Goal: Task Accomplishment & Management: Use online tool/utility

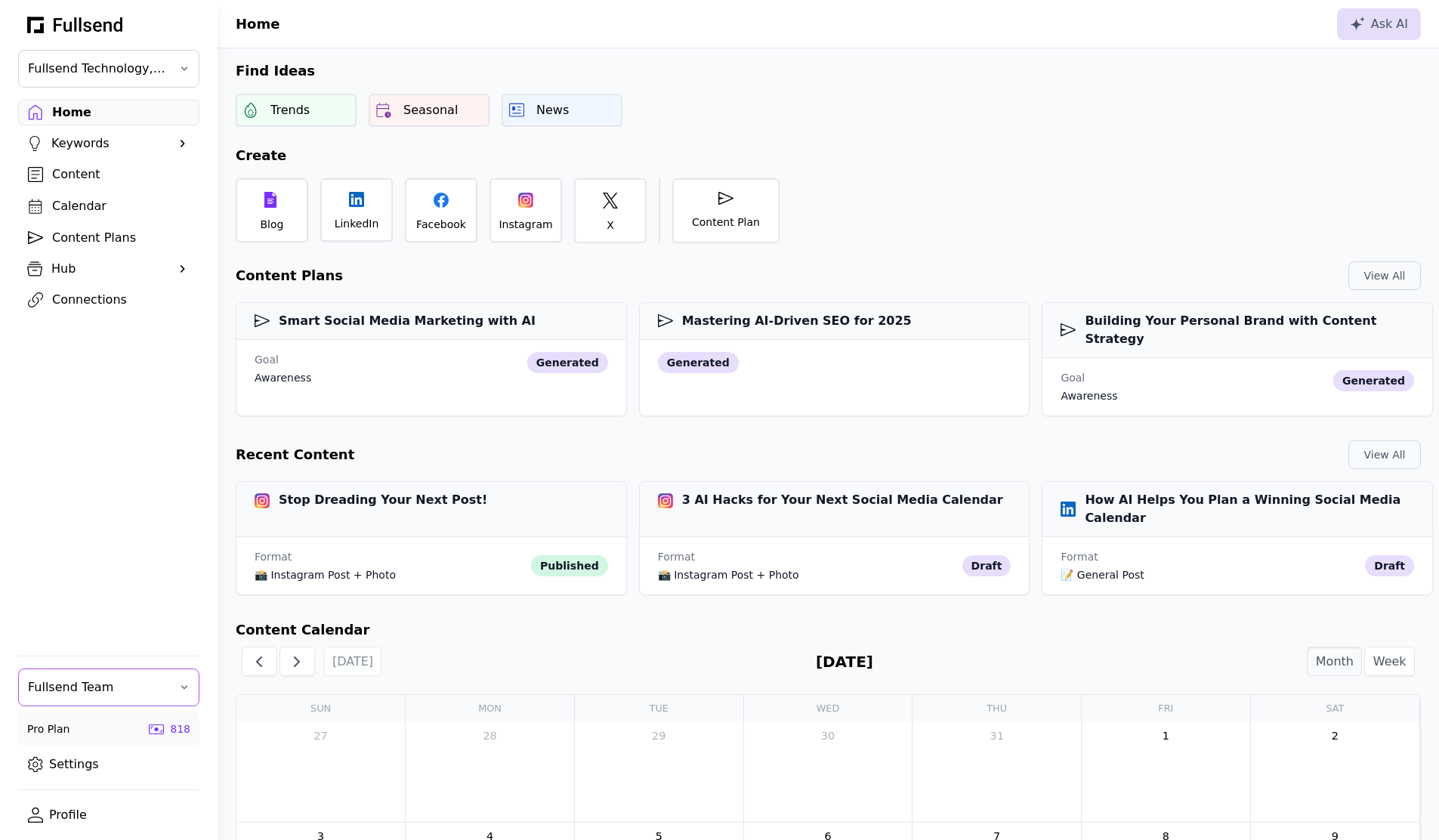
click at [101, 680] on span "Fullsend Team" at bounding box center [98, 687] width 140 height 18
click at [91, 786] on div "[PERSON_NAME]'s Personal Team" at bounding box center [109, 788] width 180 height 31
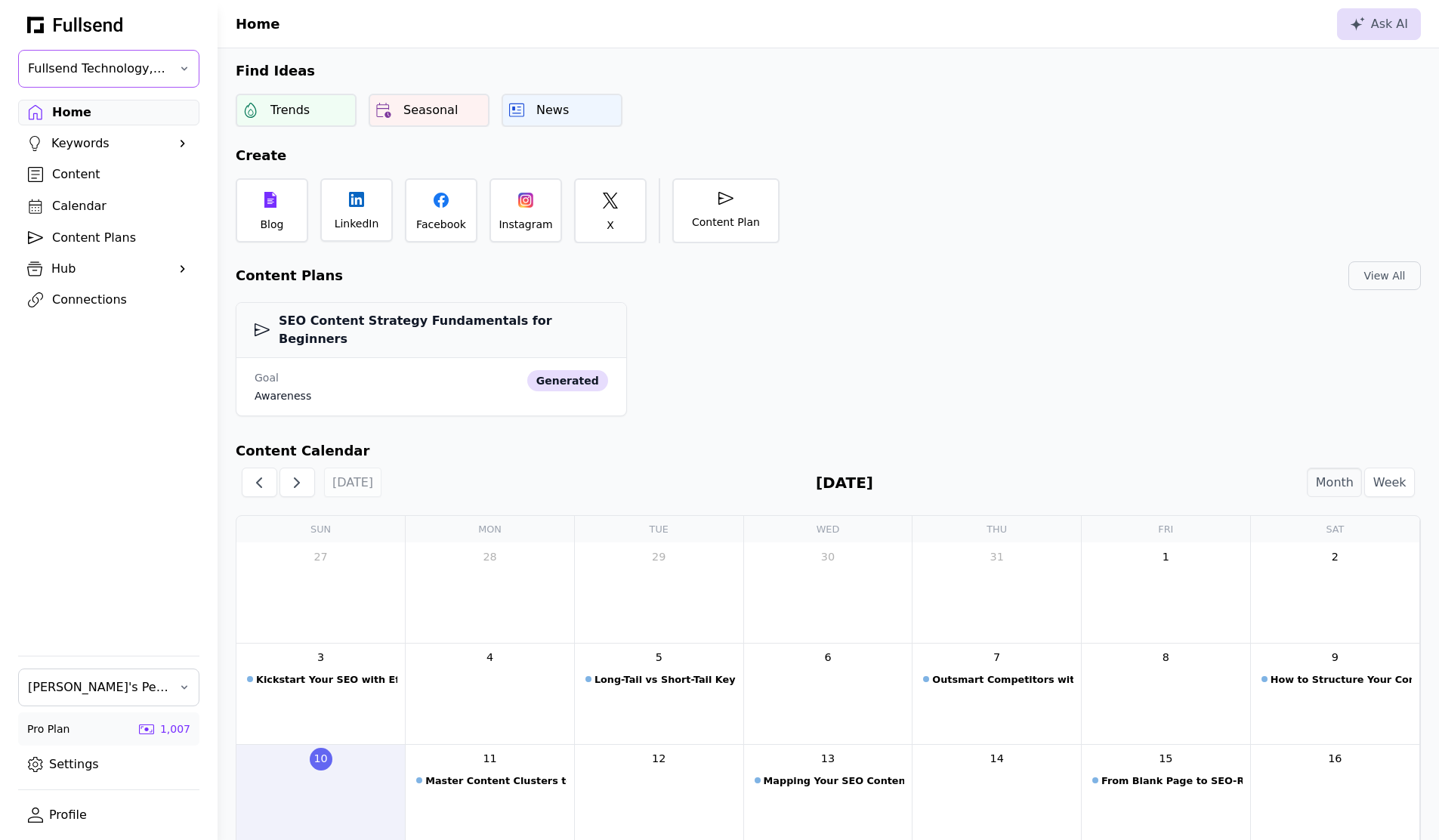
click at [122, 65] on span "Fullsend Technology, Inc." at bounding box center [98, 68] width 140 height 18
click at [955, 355] on div "SEO Content Strategy Fundamentals for Beginners Goal awareness generated" at bounding box center [828, 356] width 1221 height 132
click at [79, 176] on div "Content" at bounding box center [120, 175] width 138 height 18
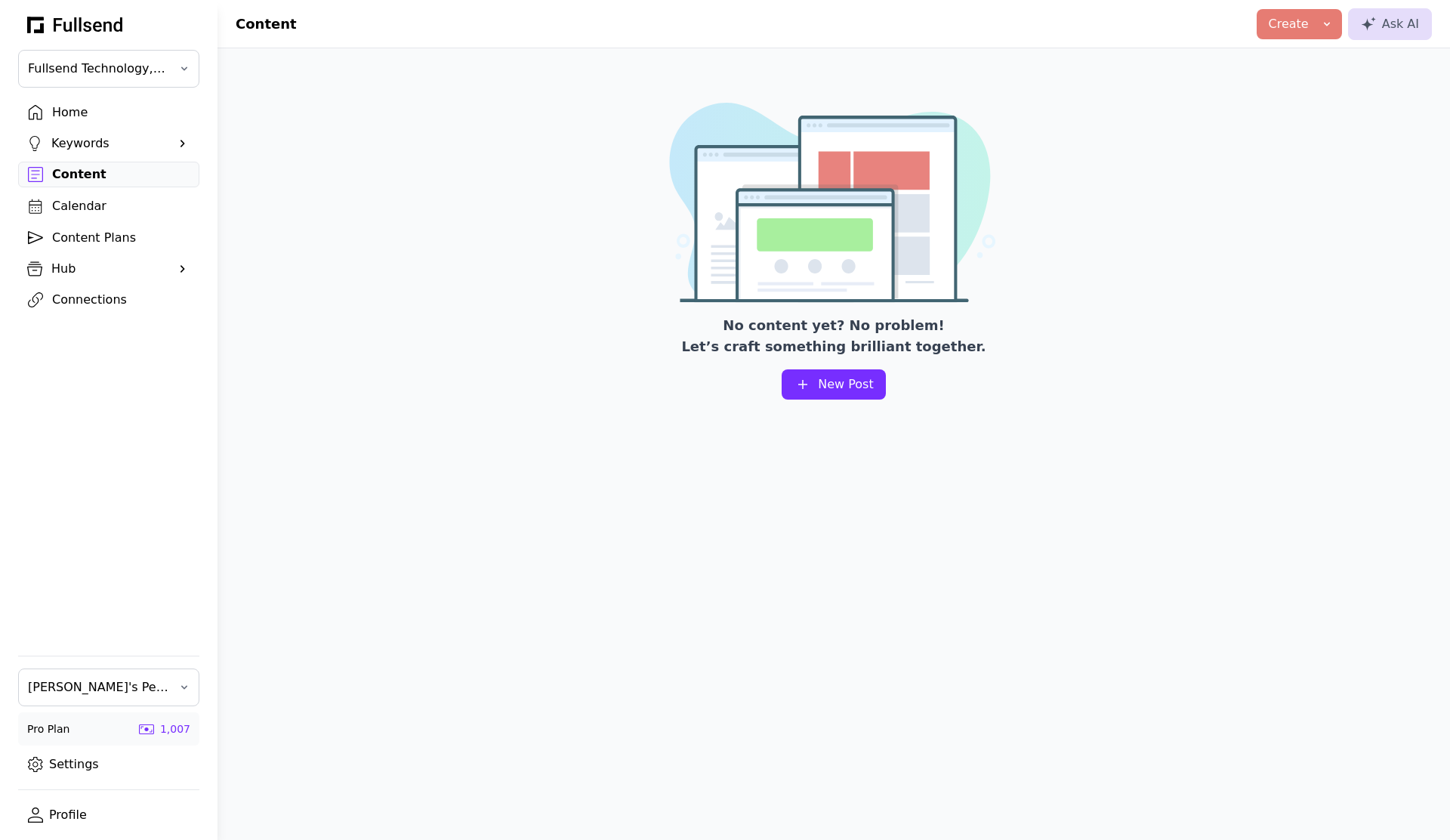
click at [82, 232] on div "Content Plans" at bounding box center [120, 238] width 138 height 18
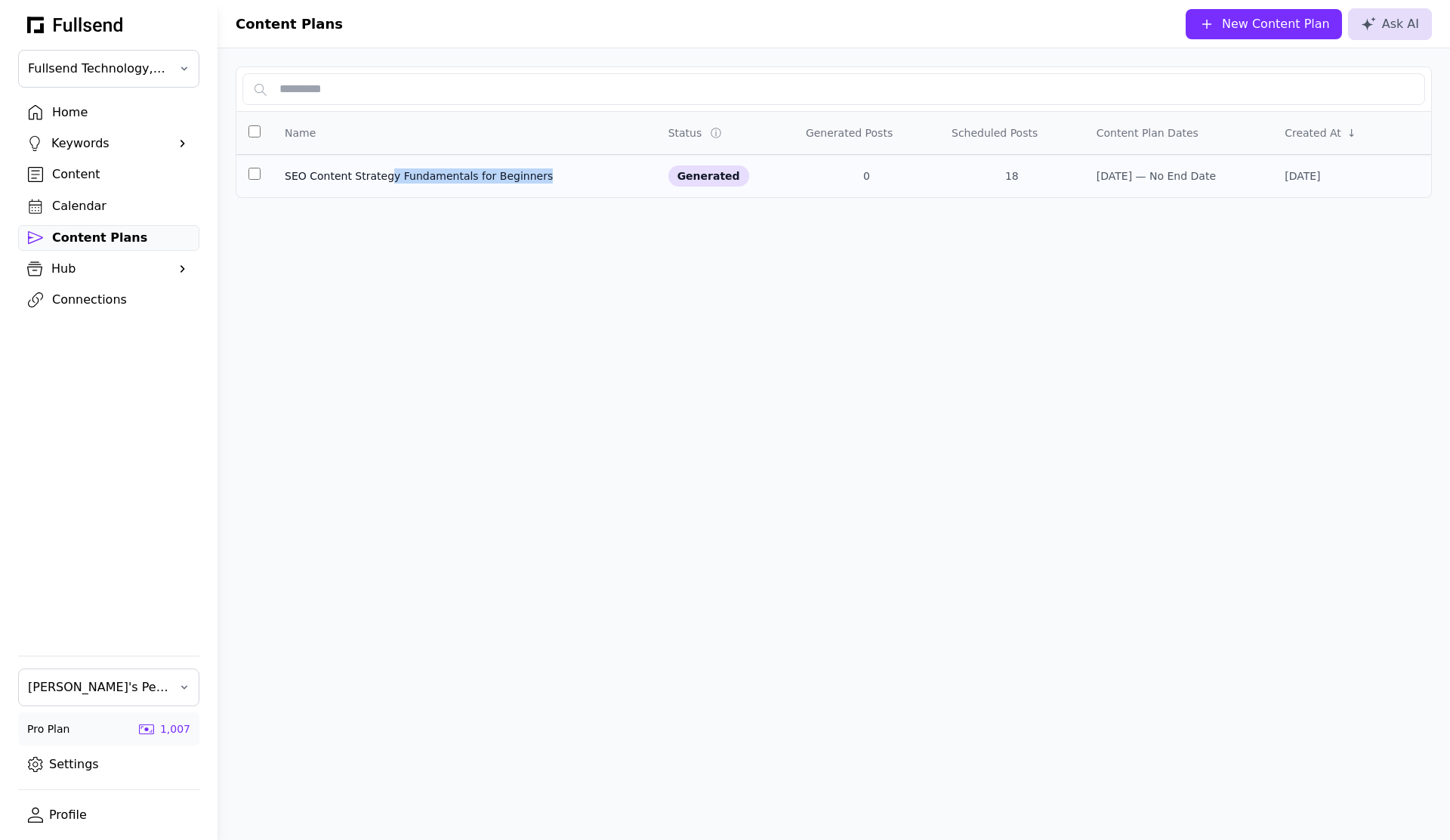
click at [656, 184] on td "SEO Content Strategy Fundamentals for Beginners" at bounding box center [725, 176] width 138 height 43
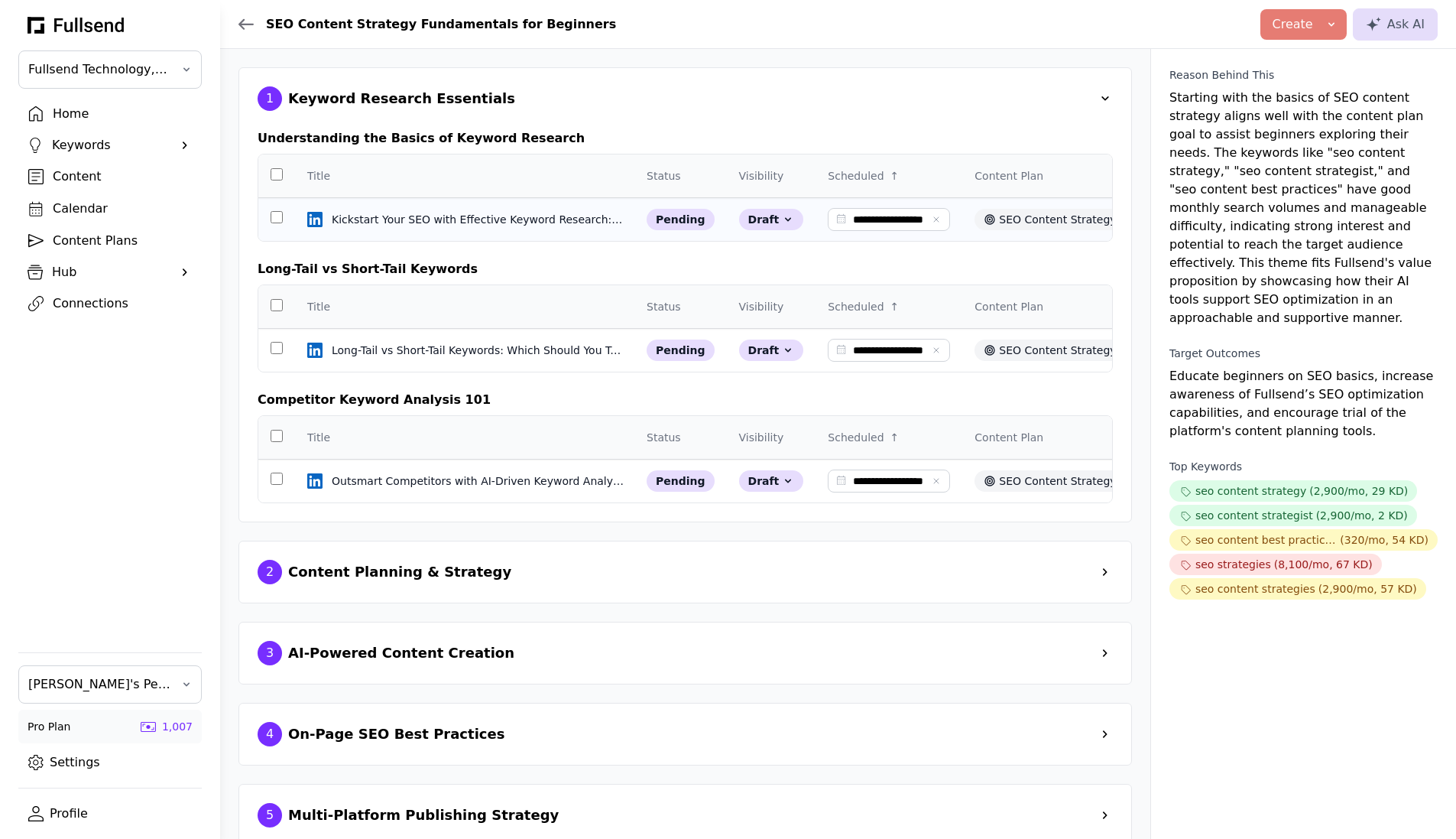
click at [431, 228] on td "Kickstart Your SEO with Effective Keyword Research: A Beginner’s Guide Kickstar…" at bounding box center [465, 220] width 340 height 43
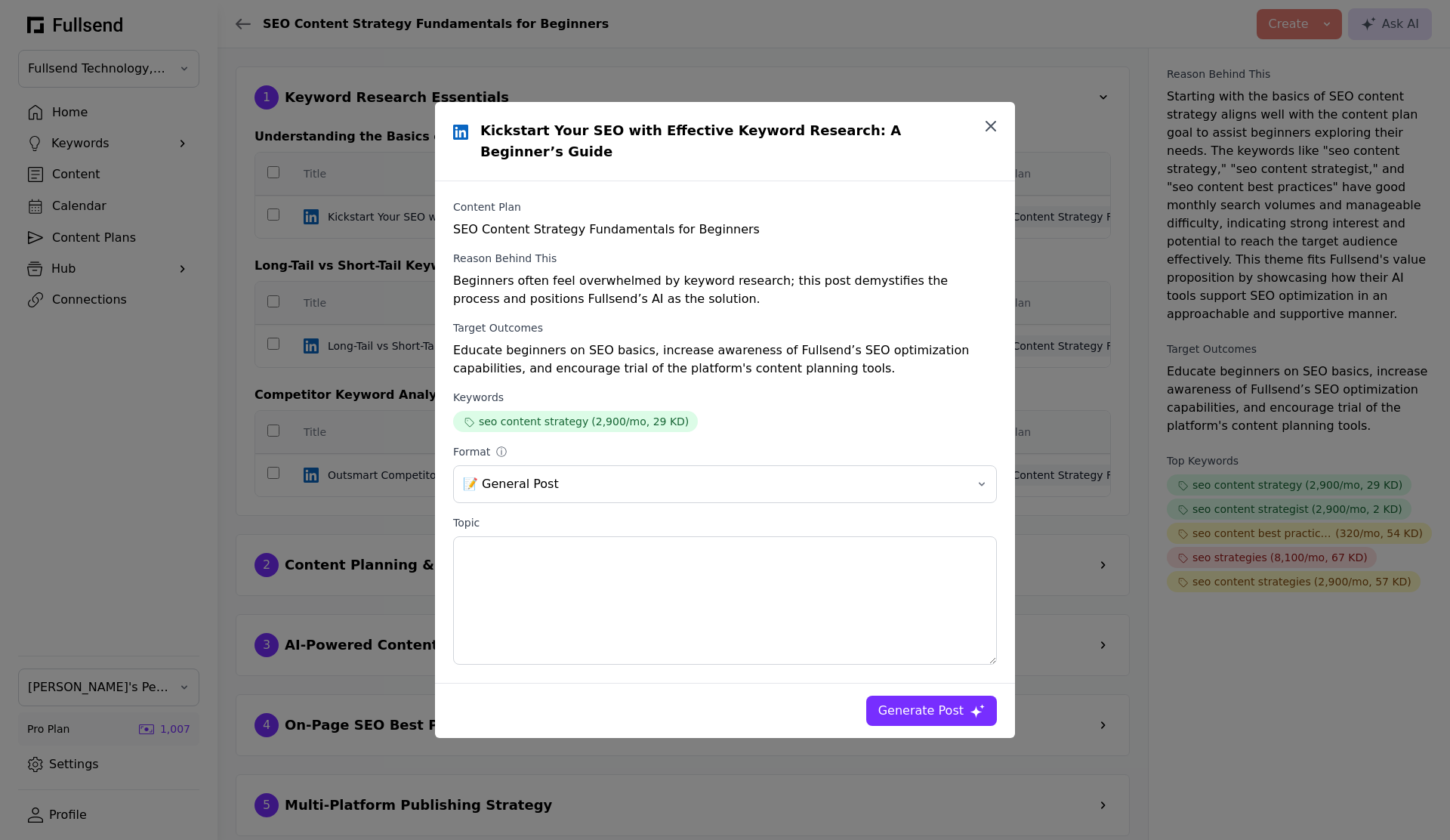
click at [982, 135] on icon "button" at bounding box center [991, 126] width 18 height 18
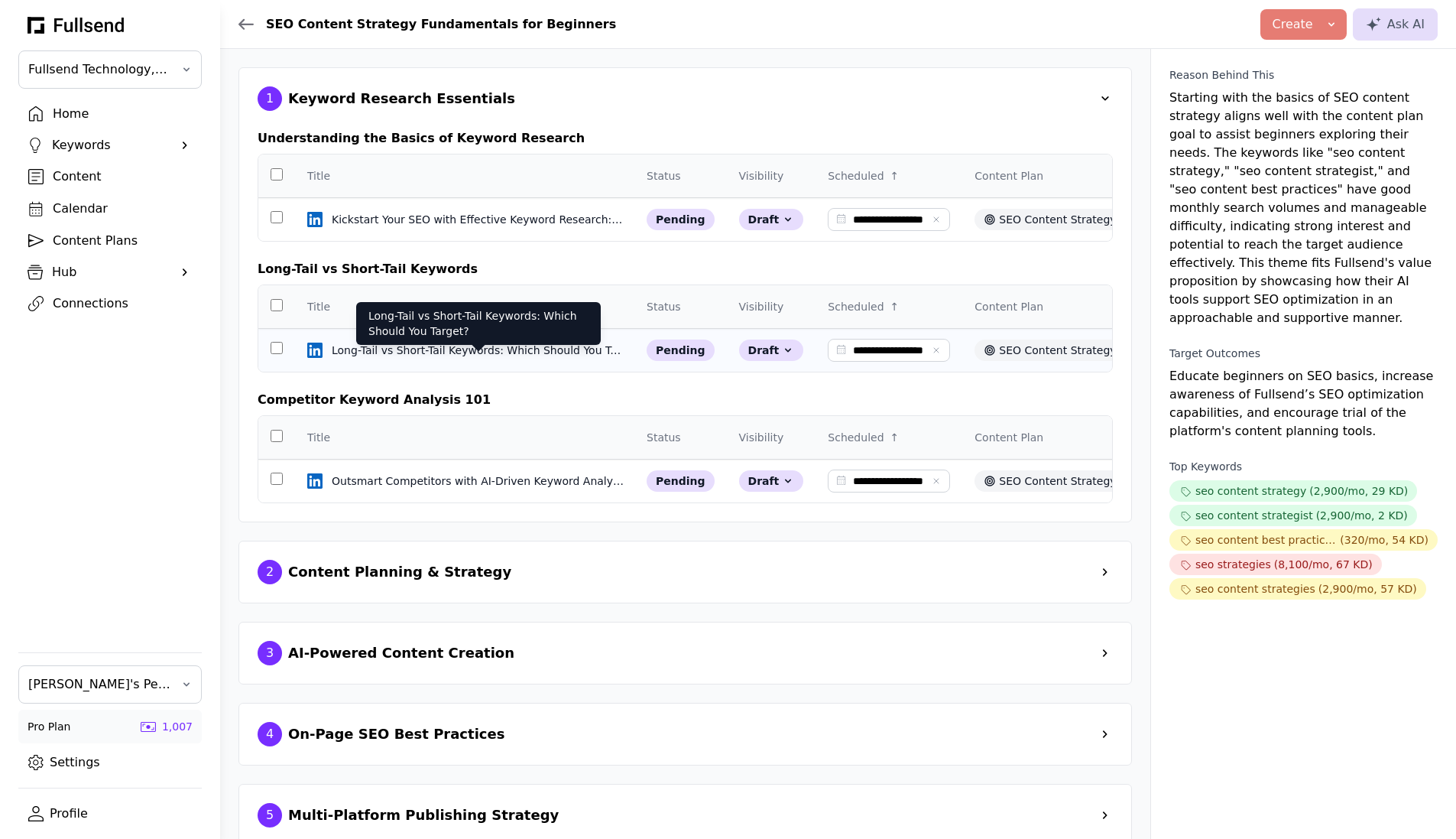
click at [419, 358] on div "Long-Tail vs Short-Tail Keywords: Which Should You Target?" at bounding box center [479, 350] width 294 height 15
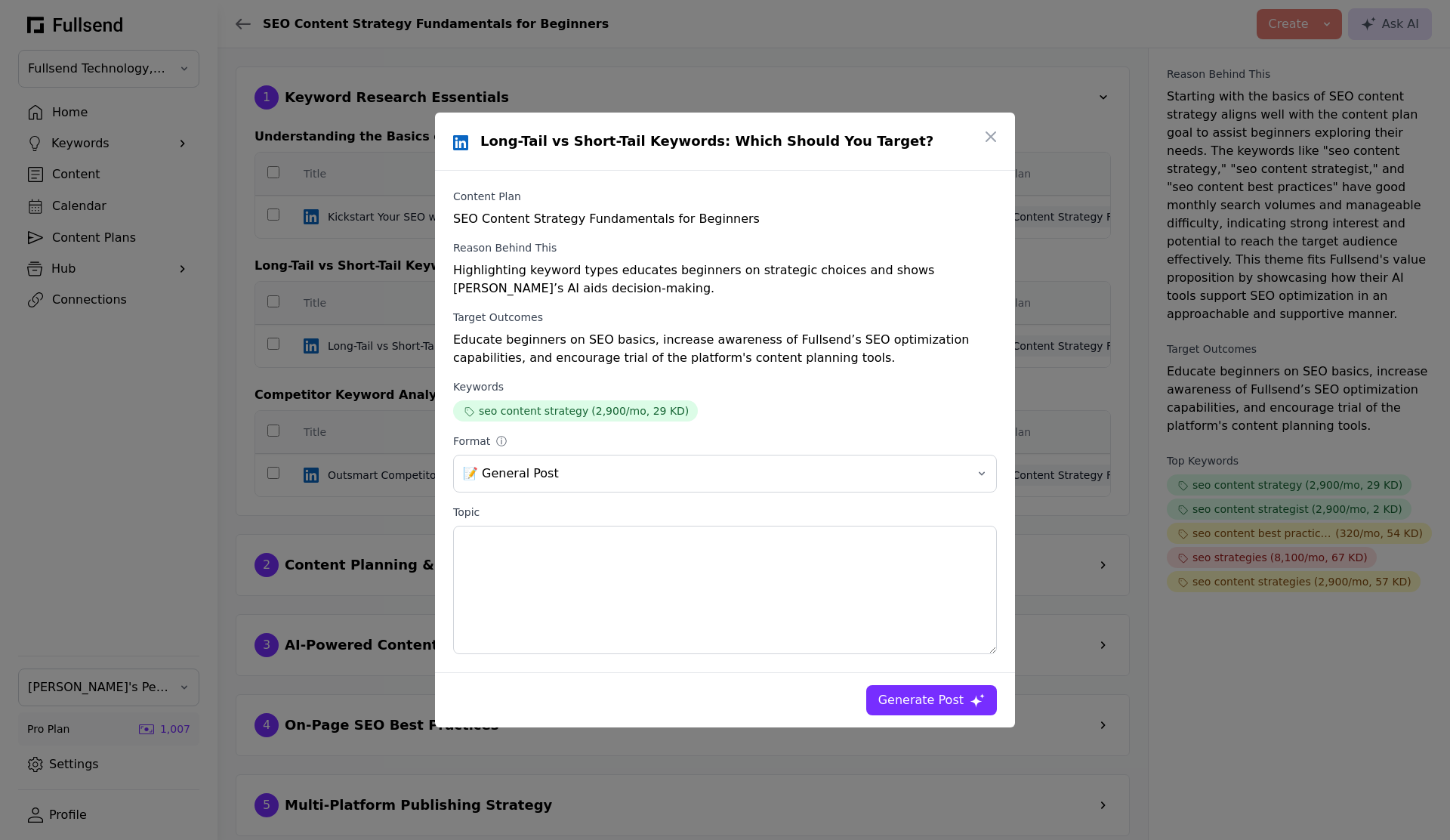
click at [953, 702] on div "Generate Post" at bounding box center [921, 700] width 86 height 18
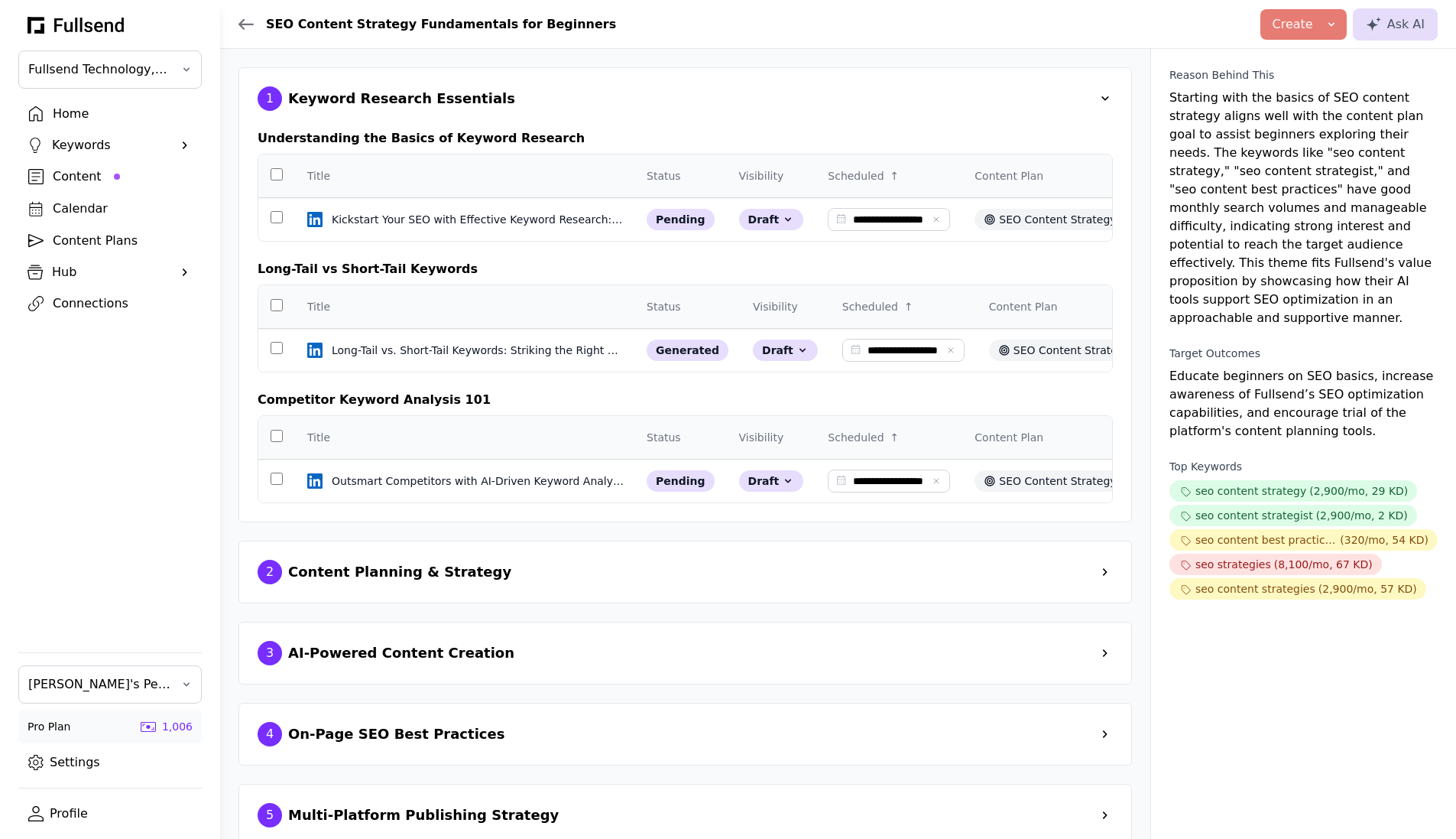
click at [72, 178] on div "Content" at bounding box center [122, 177] width 139 height 18
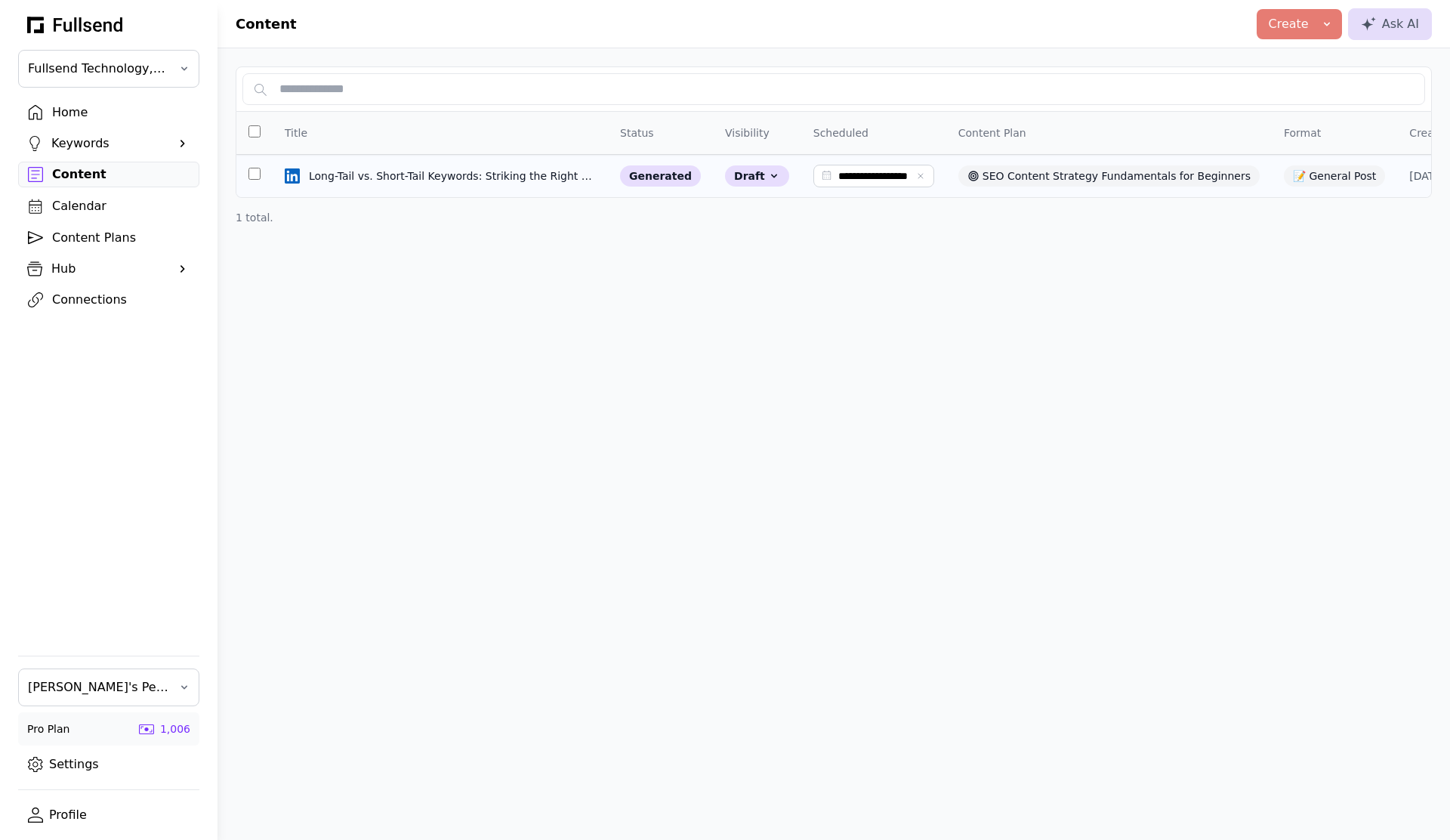
click at [608, 185] on td "Long-Tail vs. Short-Tail Keywords: Striking the Right Balance for SEO Success L…" at bounding box center [659, 176] width 105 height 43
select select "**"
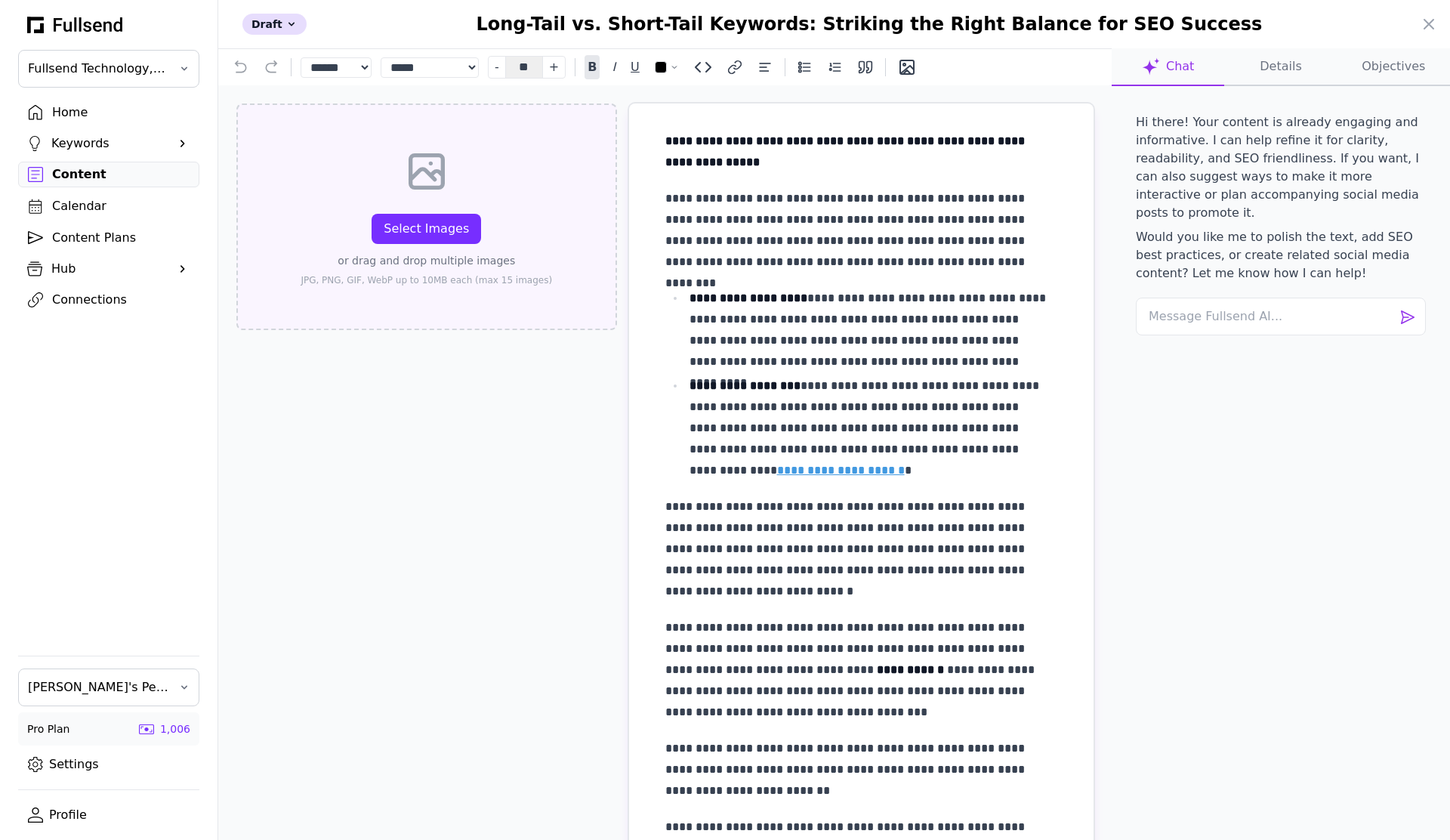
click at [419, 201] on div "Select Images or drag and drop multiple images JPG, PNG, GIF, WebP up to 10MB e…" at bounding box center [426, 217] width 251 height 139
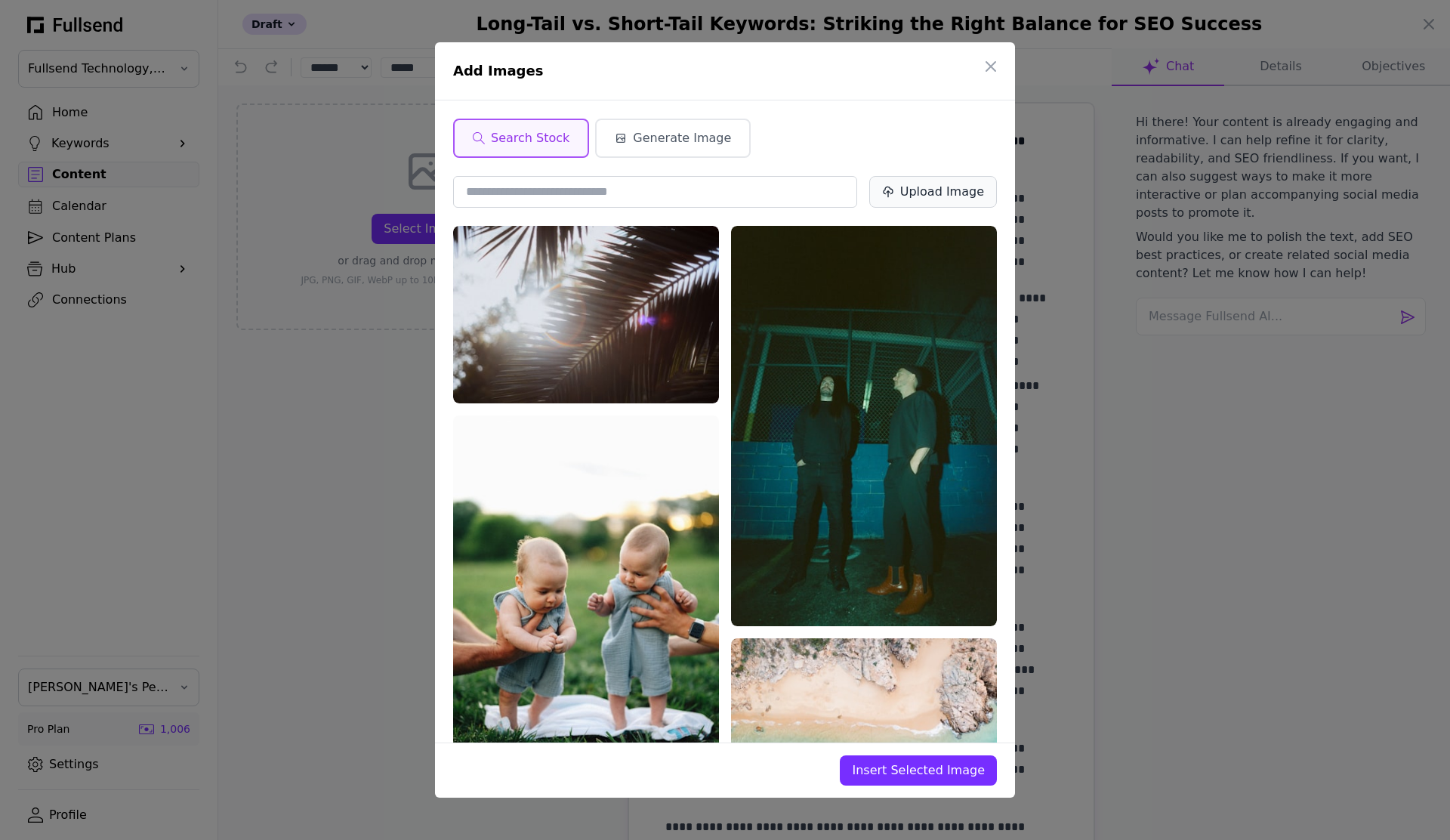
click at [932, 195] on div "Upload Image" at bounding box center [942, 192] width 84 height 18
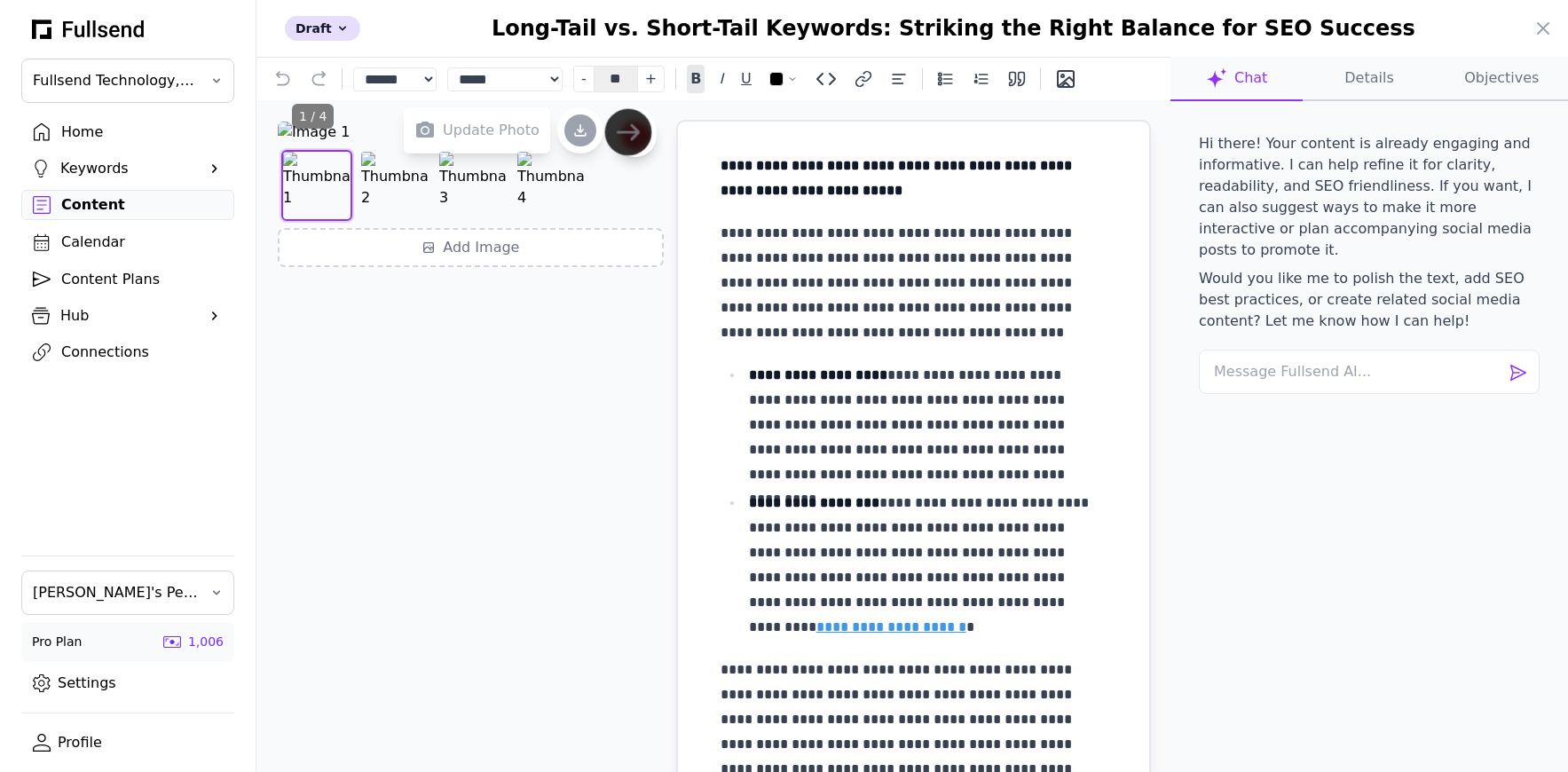
click at [630, 139] on icon "Next image" at bounding box center [628, 132] width 20 height 15
click at [625, 143] on icon "Next image" at bounding box center [629, 133] width 23 height 23
click at [633, 156] on button "Next image" at bounding box center [628, 133] width 47 height 47
click at [327, 156] on button "Previous image" at bounding box center [314, 133] width 47 height 47
click at [314, 143] on icon "Previous image" at bounding box center [313, 133] width 23 height 23
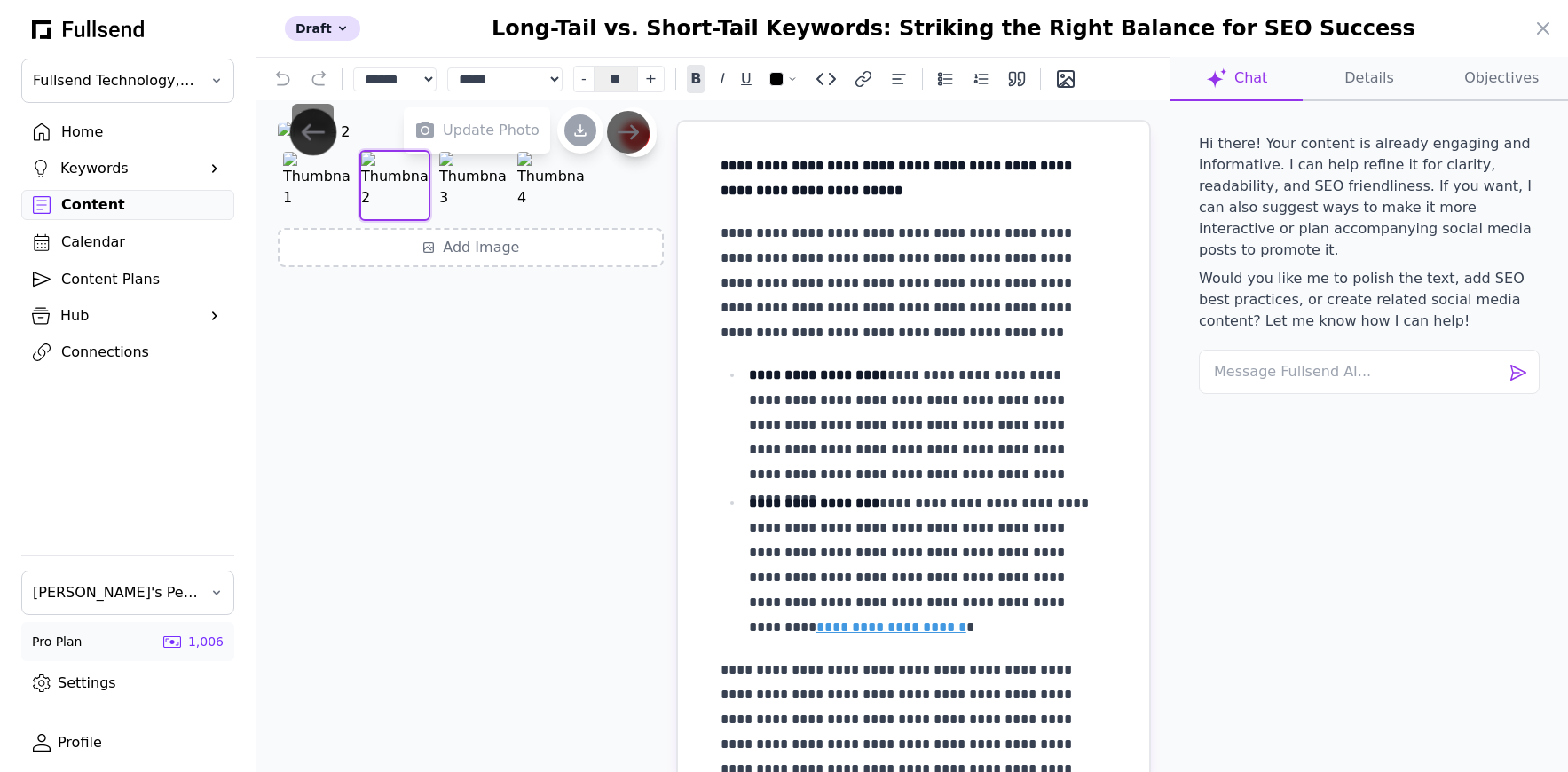
click at [311, 143] on icon "Previous image" at bounding box center [313, 133] width 23 height 23
click at [487, 173] on button "Delete image" at bounding box center [495, 163] width 20 height 20
click at [390, 221] on img at bounding box center [394, 185] width 71 height 71
click at [466, 221] on img at bounding box center [473, 185] width 71 height 71
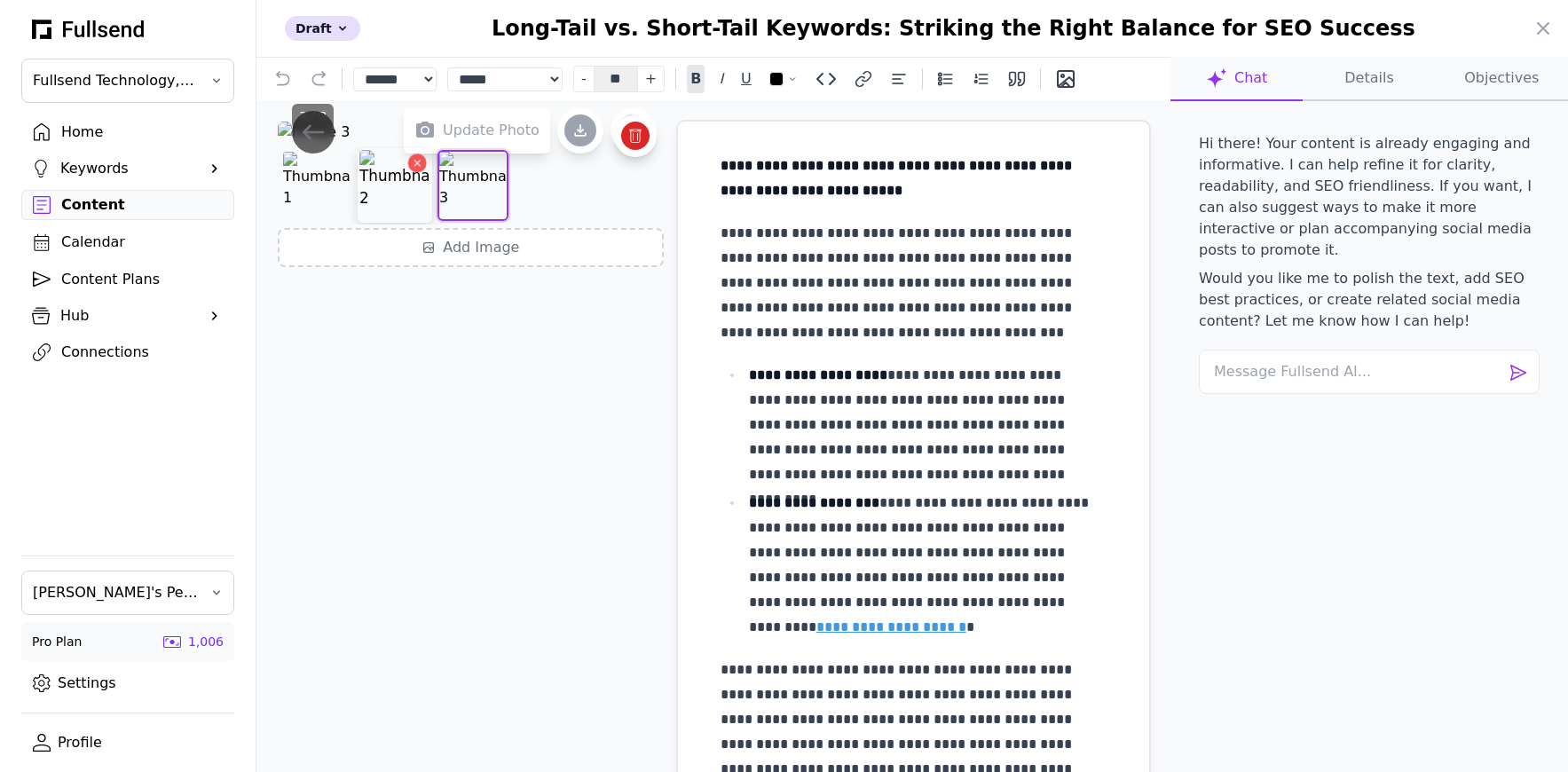
click at [411, 221] on img at bounding box center [394, 185] width 71 height 71
click at [318, 221] on img at bounding box center [316, 185] width 71 height 71
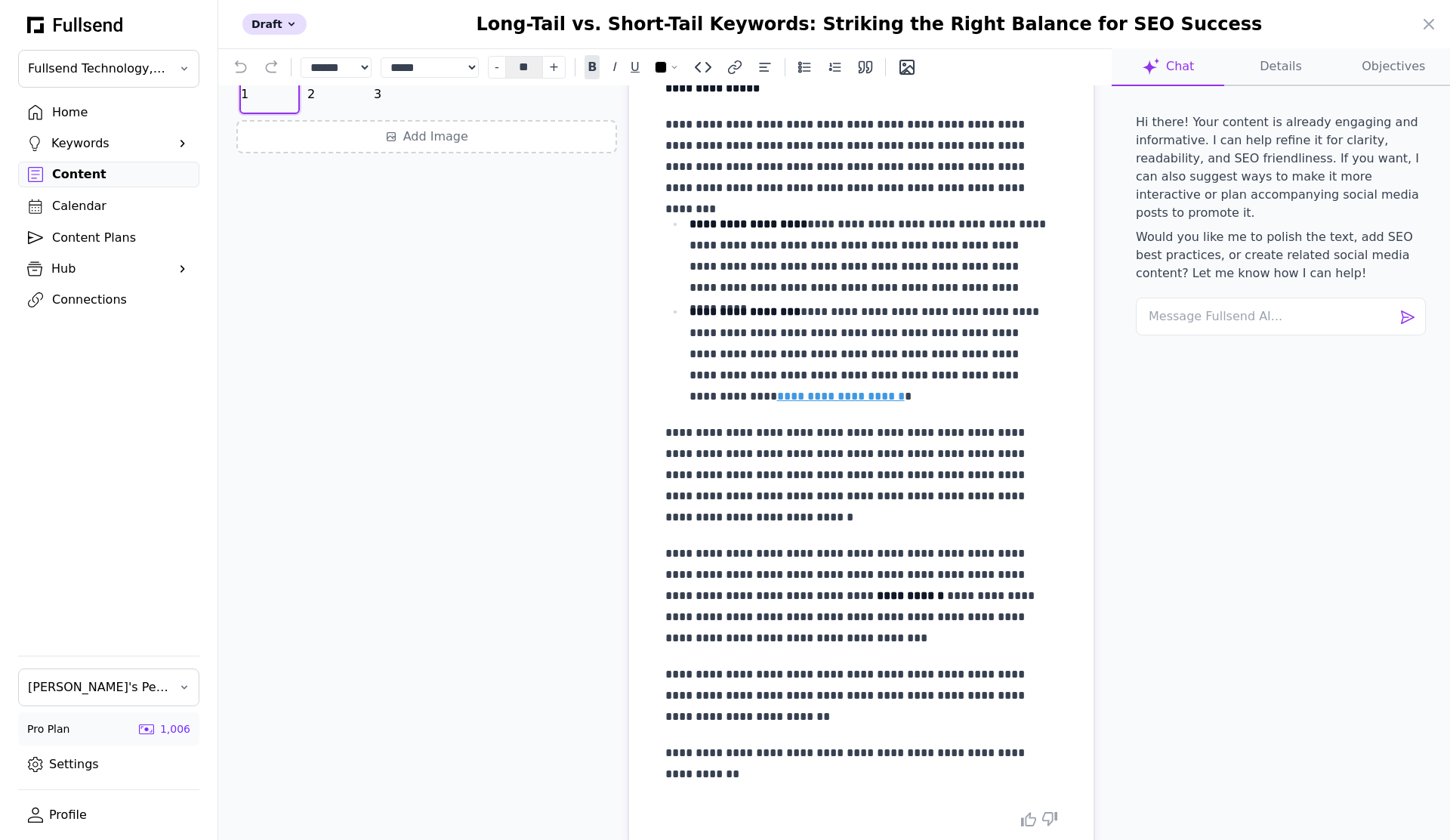
scroll to position [127, 0]
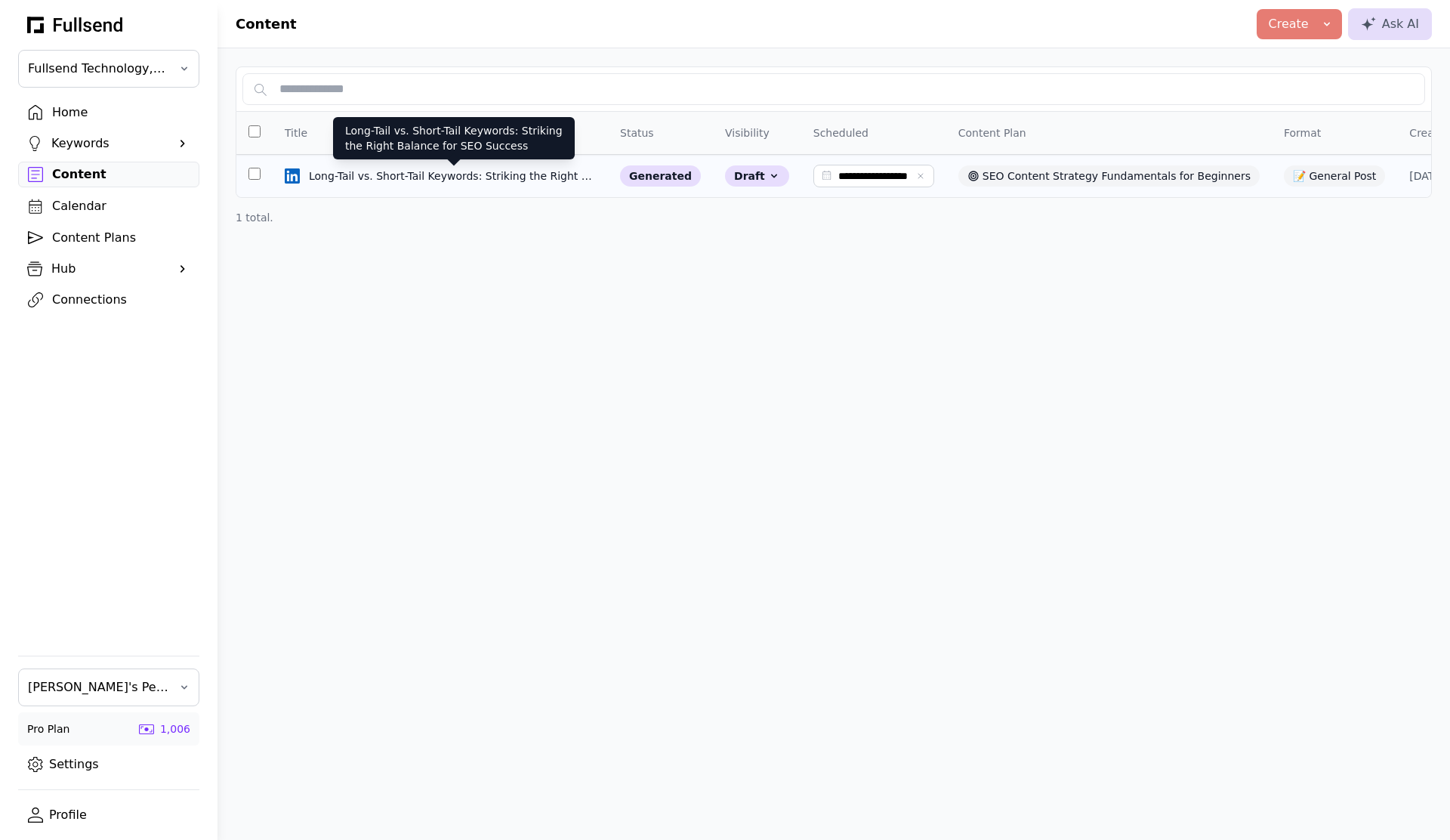
click at [413, 172] on div "Long-Tail vs. Short-Tail Keywords: Striking the Right Balance for SEO Success" at bounding box center [454, 176] width 290 height 15
select select "**"
